Goal: Task Accomplishment & Management: Use online tool/utility

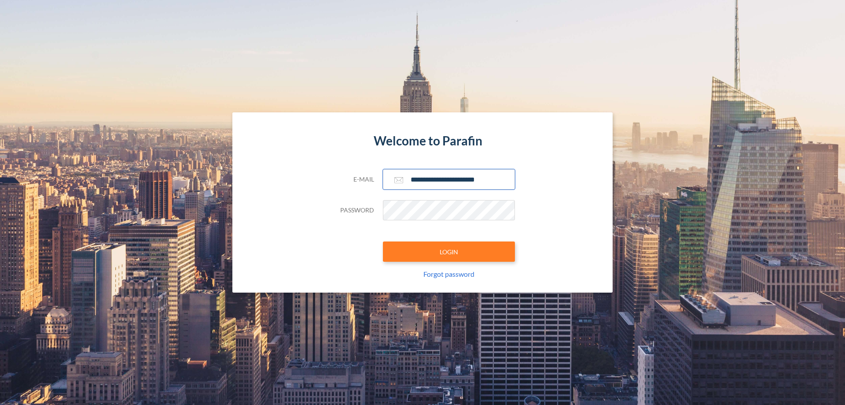
type input "**********"
click at [449, 251] on button "LOGIN" at bounding box center [449, 251] width 132 height 20
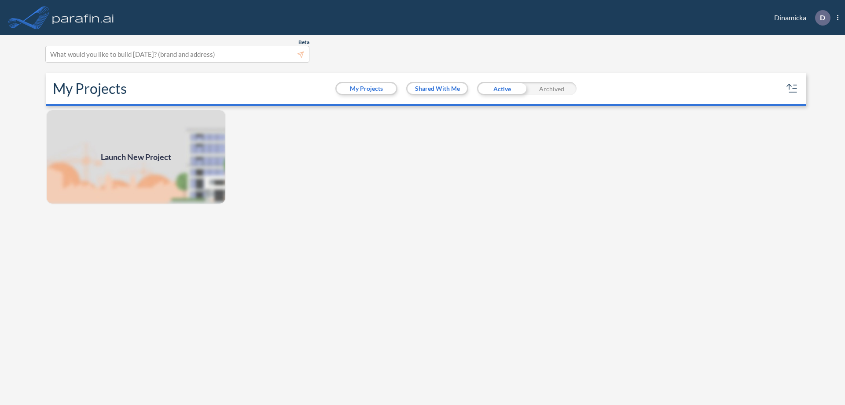
scroll to position [2, 0]
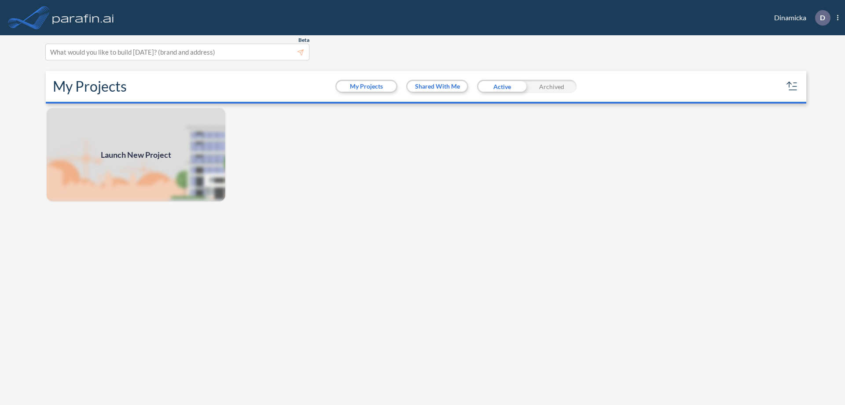
click at [136, 155] on span "Launch New Project" at bounding box center [136, 155] width 70 height 12
